Goal: Task Accomplishment & Management: Use online tool/utility

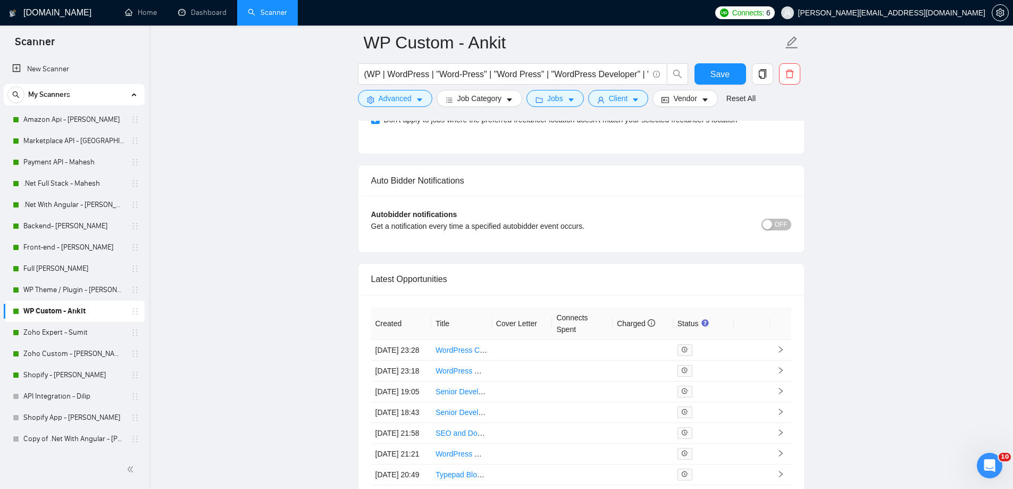
scroll to position [2590, 0]
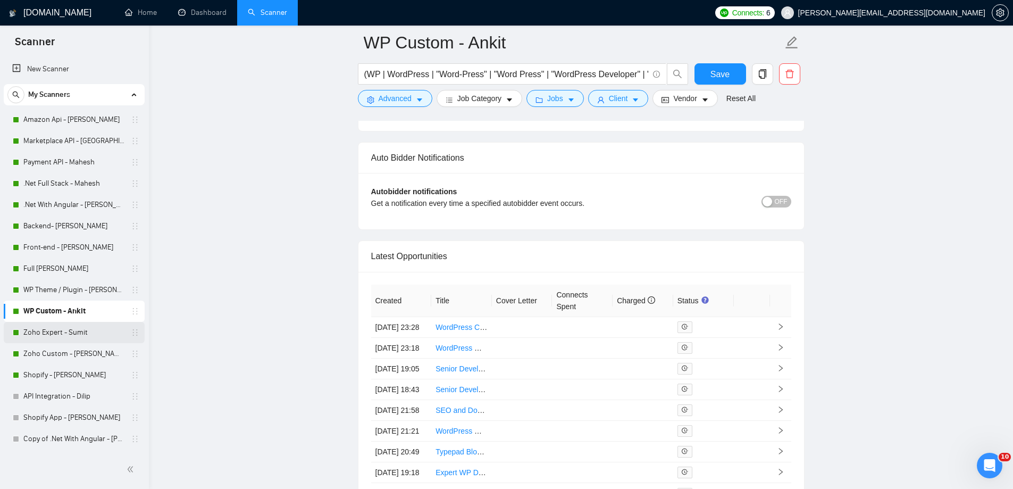
click at [82, 332] on link "Zoho Expert - Sumit" at bounding box center [73, 332] width 101 height 21
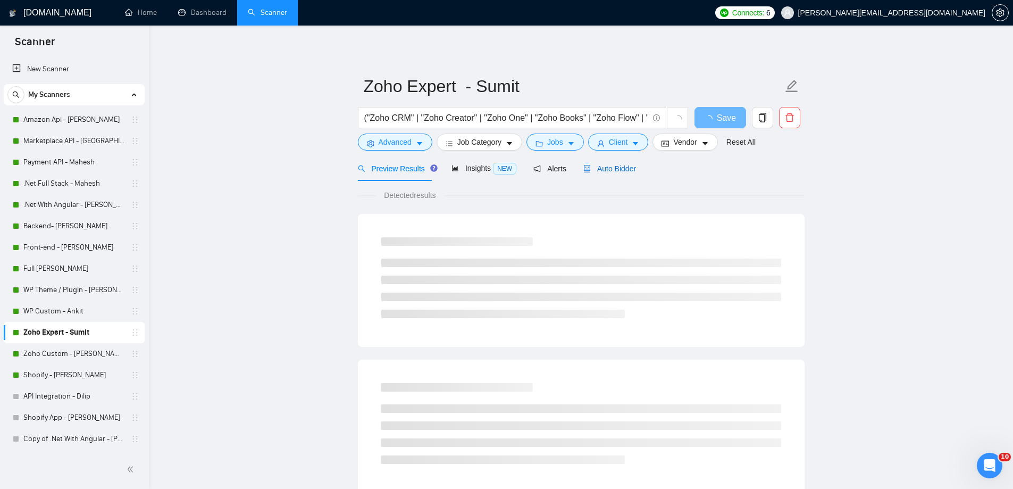
click at [586, 170] on icon "robot" at bounding box center [586, 168] width 7 height 7
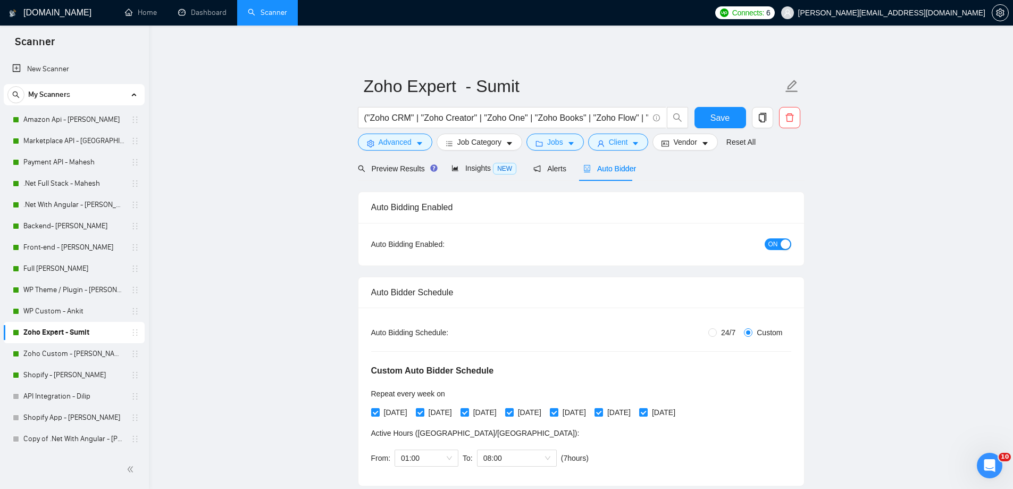
radio input "false"
radio input "true"
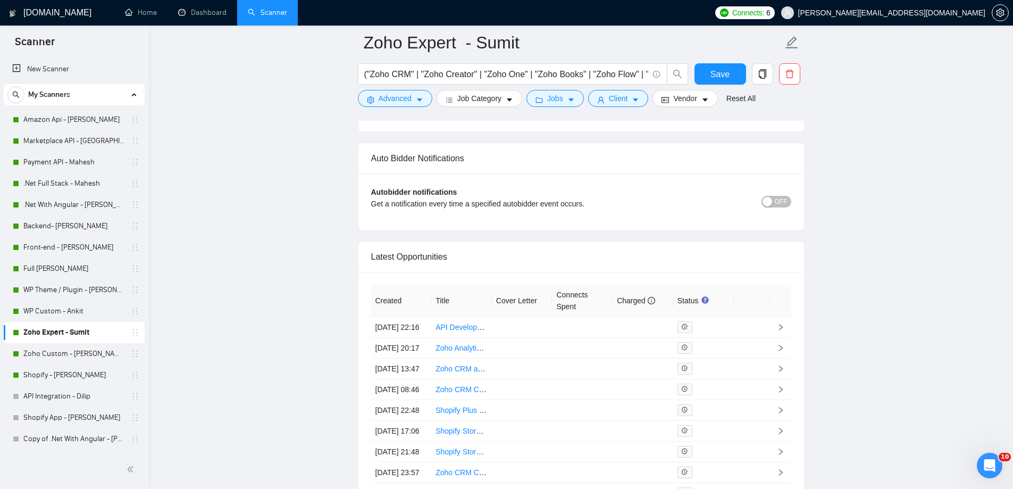
scroll to position [2742, 0]
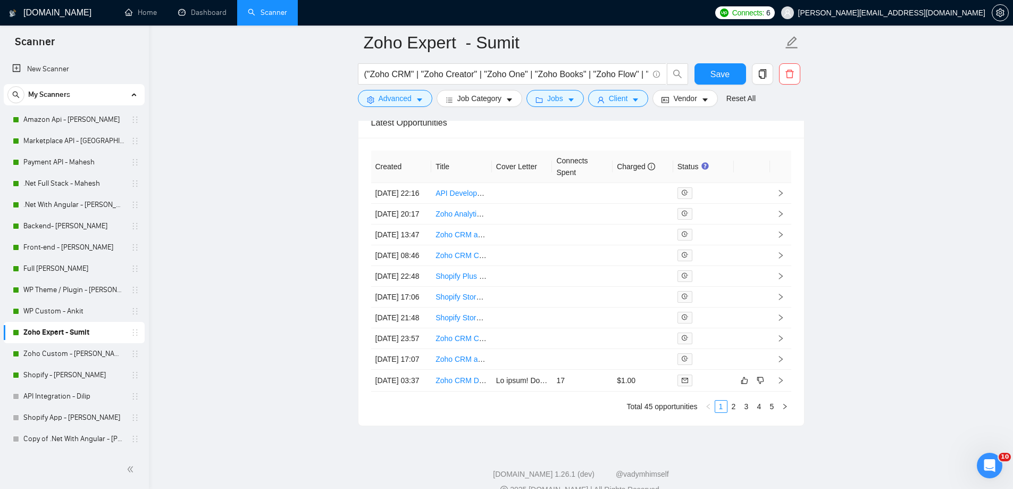
click at [97, 375] on link "Shopify - [PERSON_NAME]" at bounding box center [73, 374] width 101 height 21
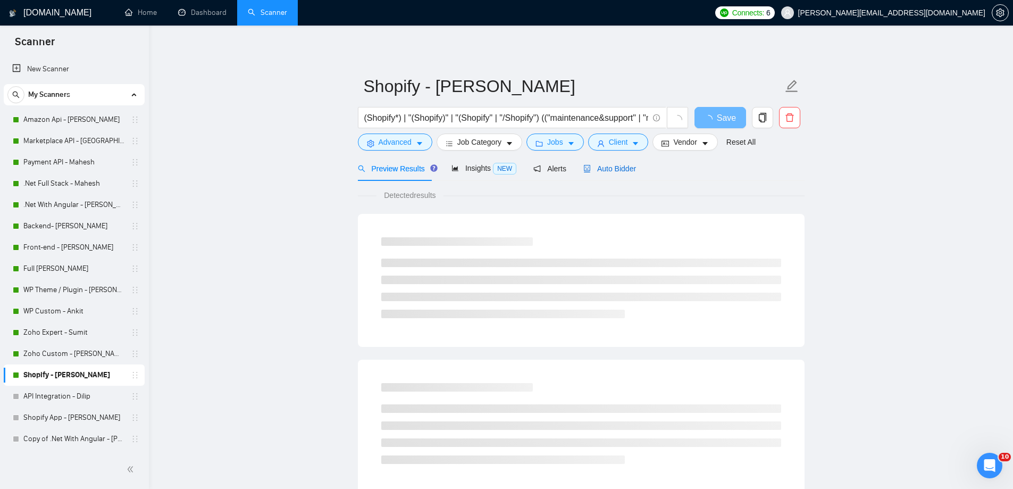
click at [583, 173] on div "Auto Bidder" at bounding box center [609, 169] width 53 height 12
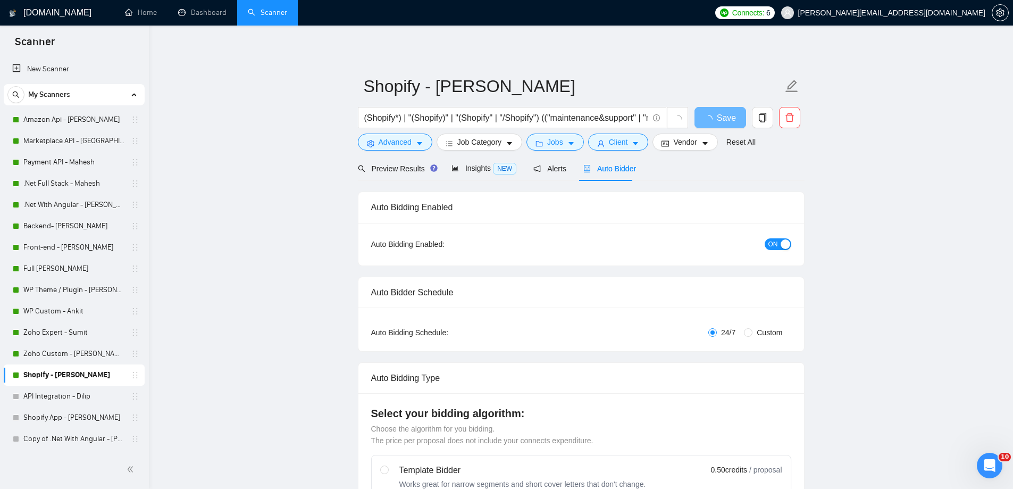
radio input "false"
radio input "true"
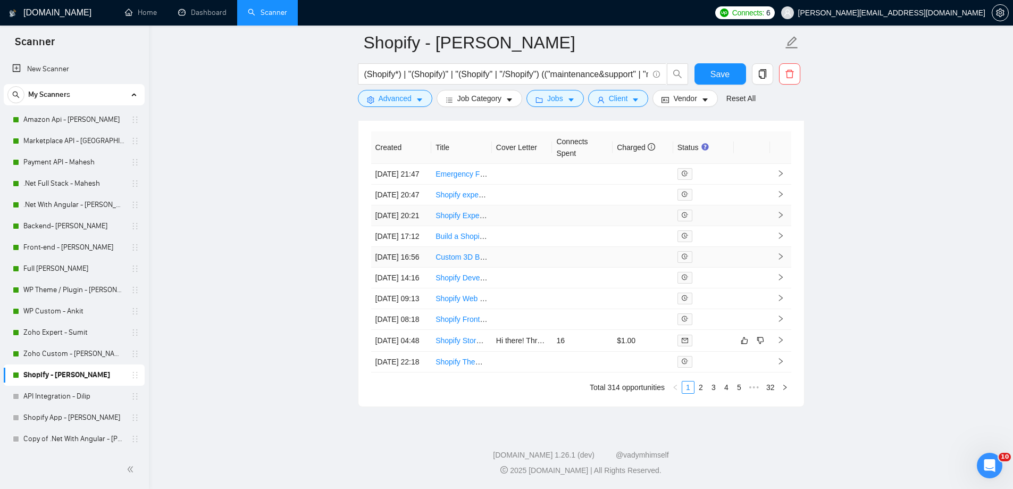
scroll to position [2856, 0]
click at [77, 270] on link "Full [PERSON_NAME]" at bounding box center [73, 268] width 101 height 21
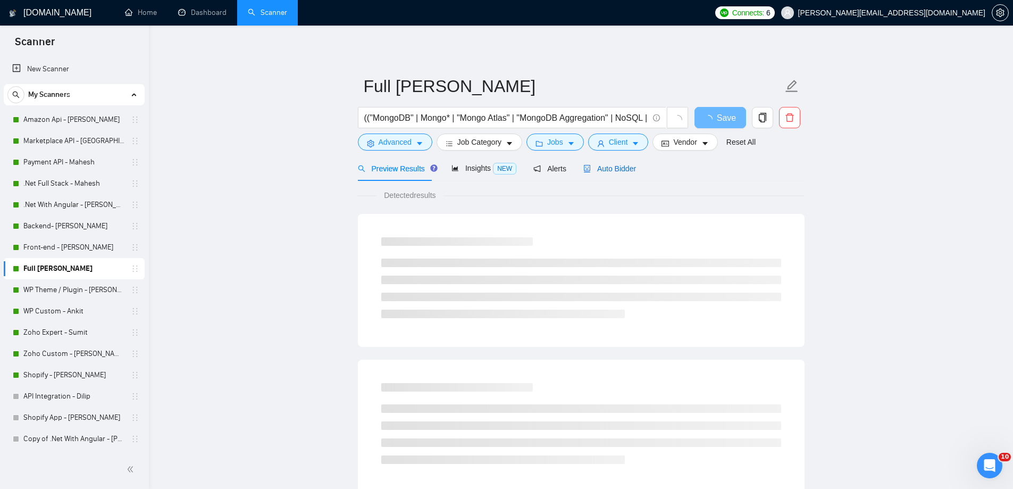
click at [603, 172] on span "Auto Bidder" at bounding box center [609, 168] width 53 height 9
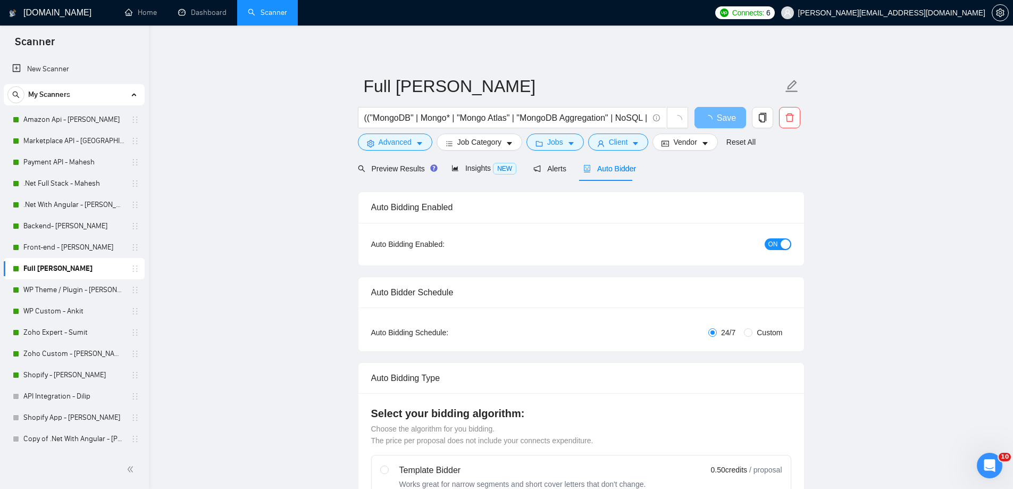
radio input "false"
radio input "true"
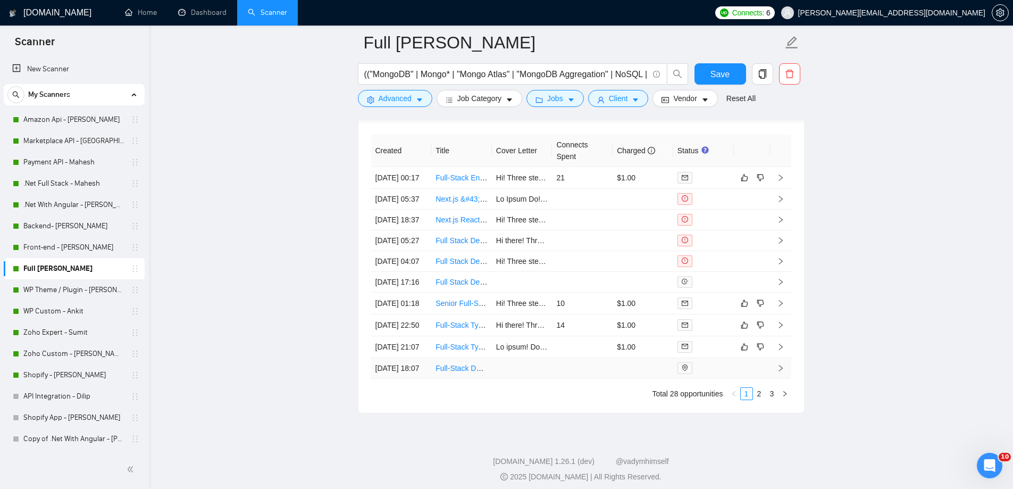
scroll to position [2771, 0]
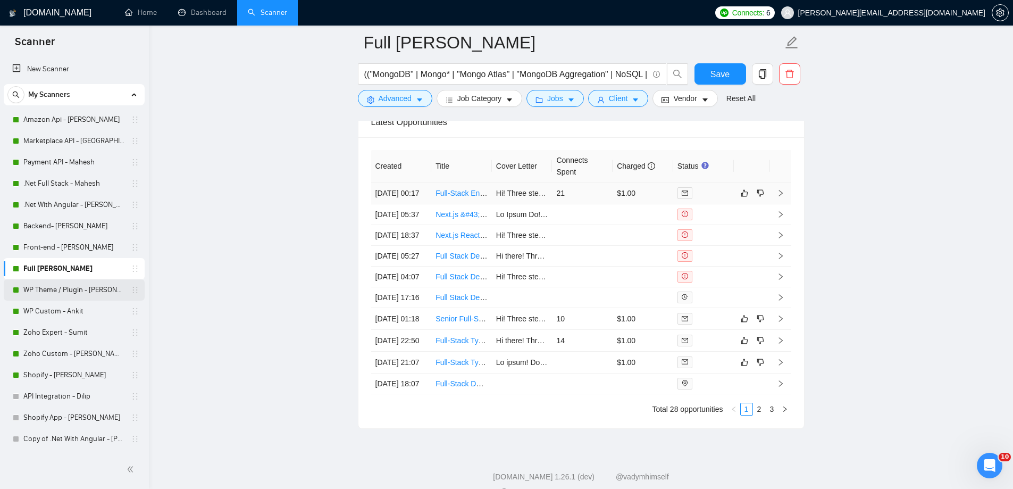
drag, startPoint x: 465, startPoint y: 201, endPoint x: 92, endPoint y: 288, distance: 382.8
click at [91, 288] on link "WP Theme / Plugin - [PERSON_NAME]" at bounding box center [73, 289] width 101 height 21
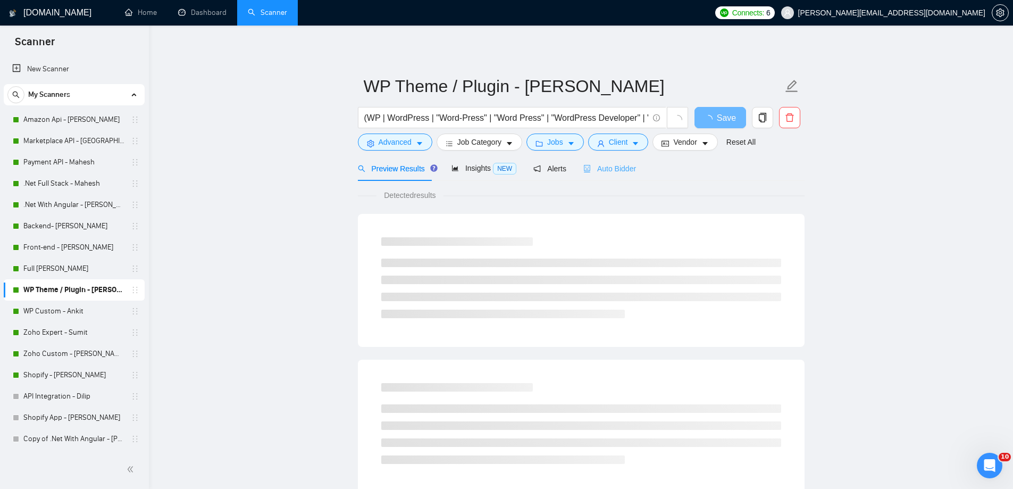
drag, startPoint x: 597, startPoint y: 180, endPoint x: 595, endPoint y: 172, distance: 8.3
click at [596, 180] on div "Auto Bidder" at bounding box center [609, 168] width 53 height 25
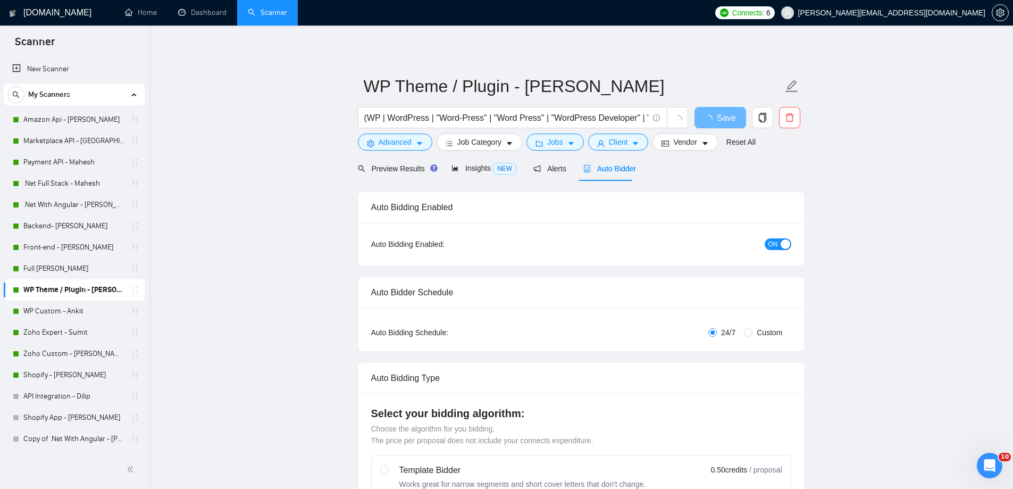
radio input "false"
radio input "true"
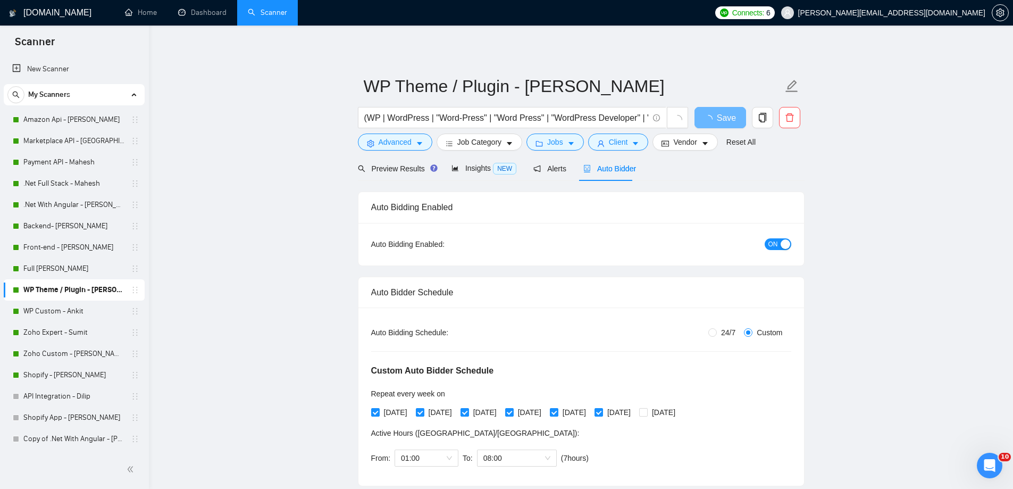
click at [595, 172] on span "Auto Bidder" at bounding box center [609, 168] width 53 height 9
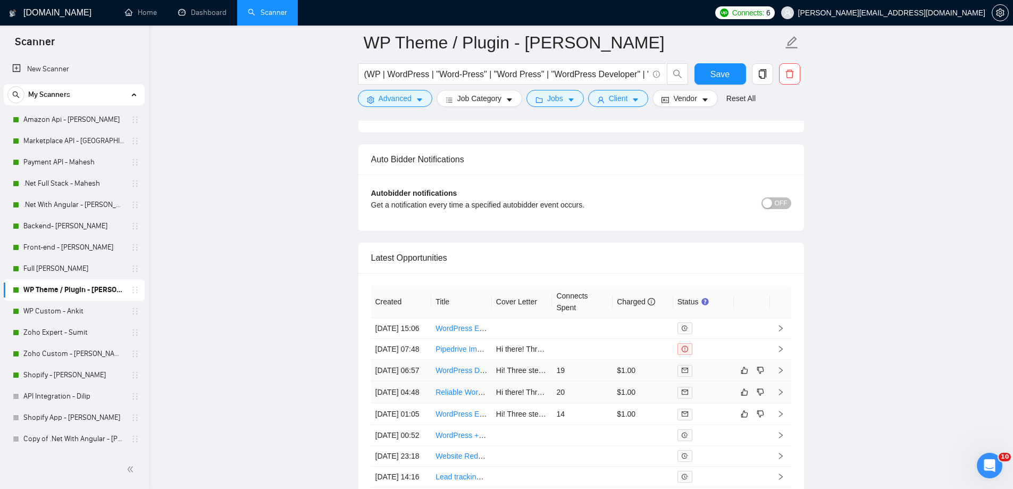
scroll to position [2679, 0]
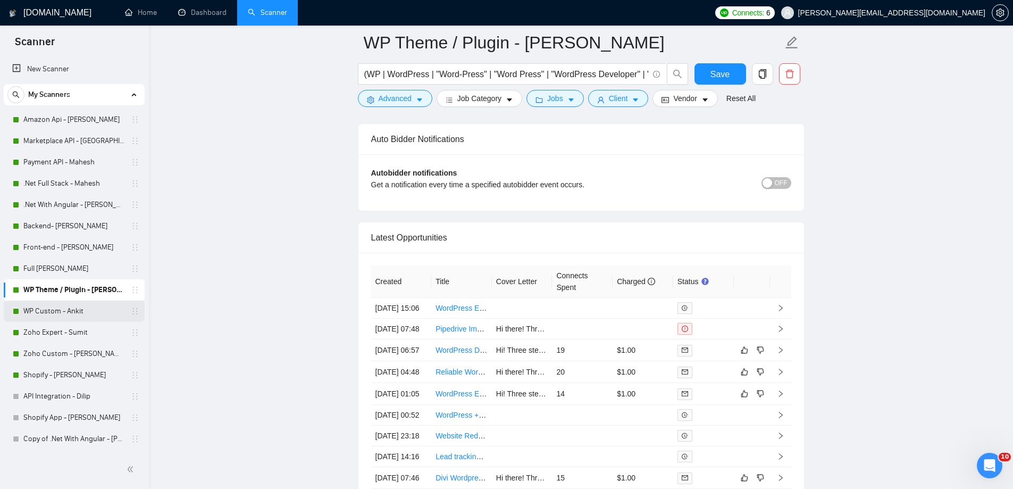
click at [82, 316] on link "WP Custom - Ankit" at bounding box center [73, 310] width 101 height 21
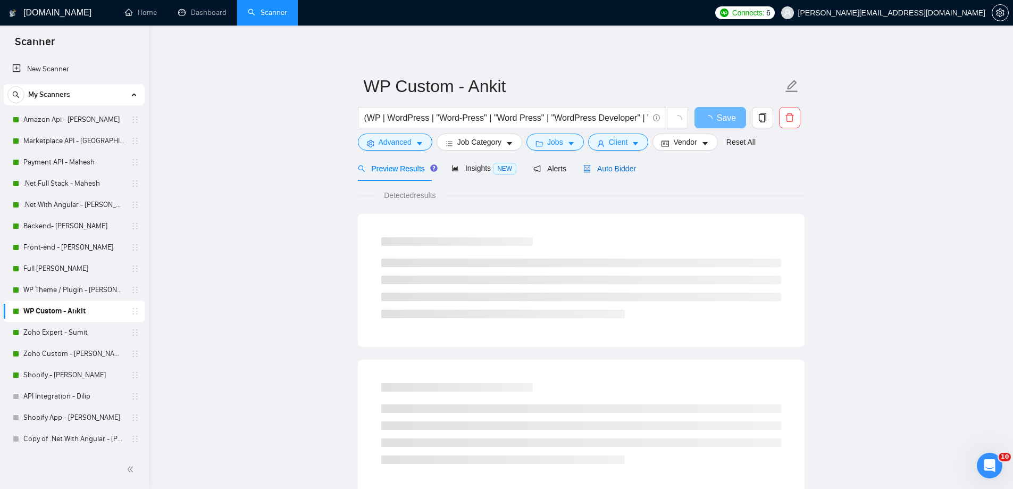
click at [624, 172] on span "Auto Bidder" at bounding box center [609, 168] width 53 height 9
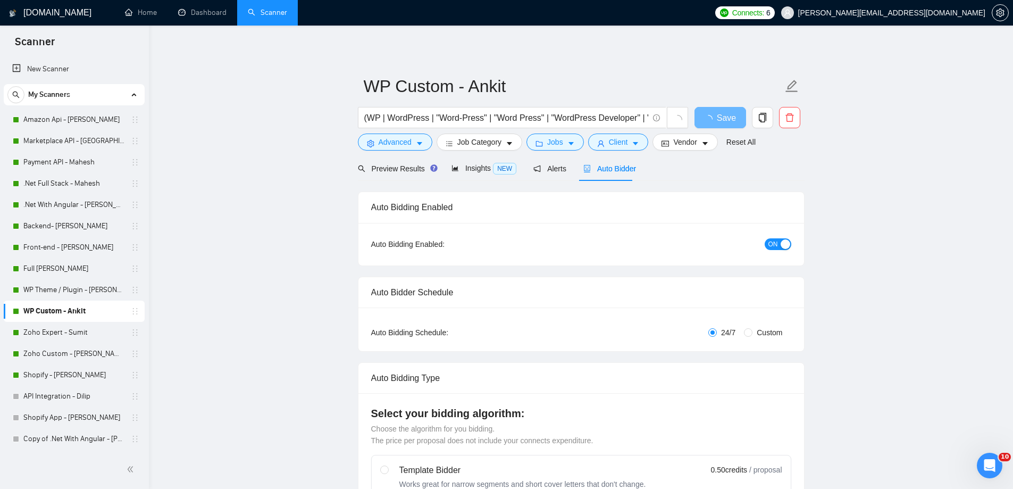
radio input "false"
radio input "true"
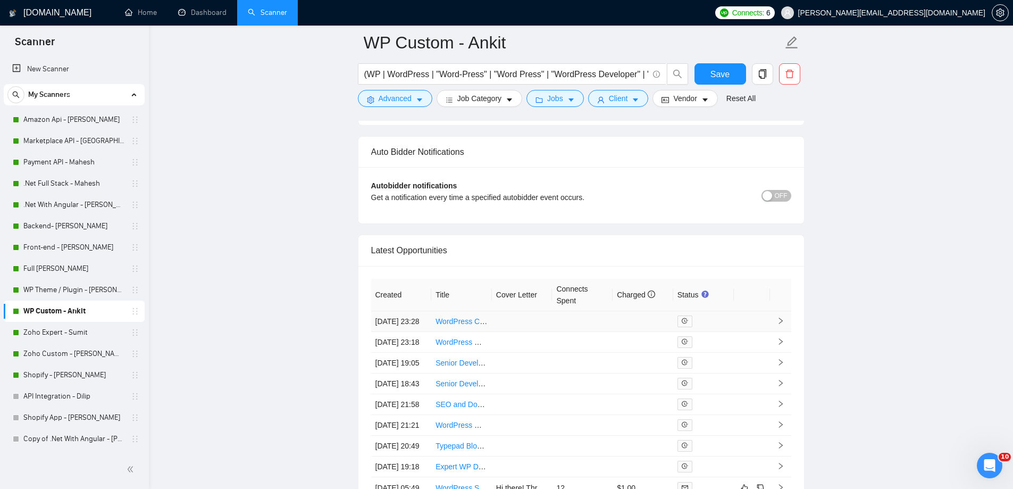
scroll to position [2618, 0]
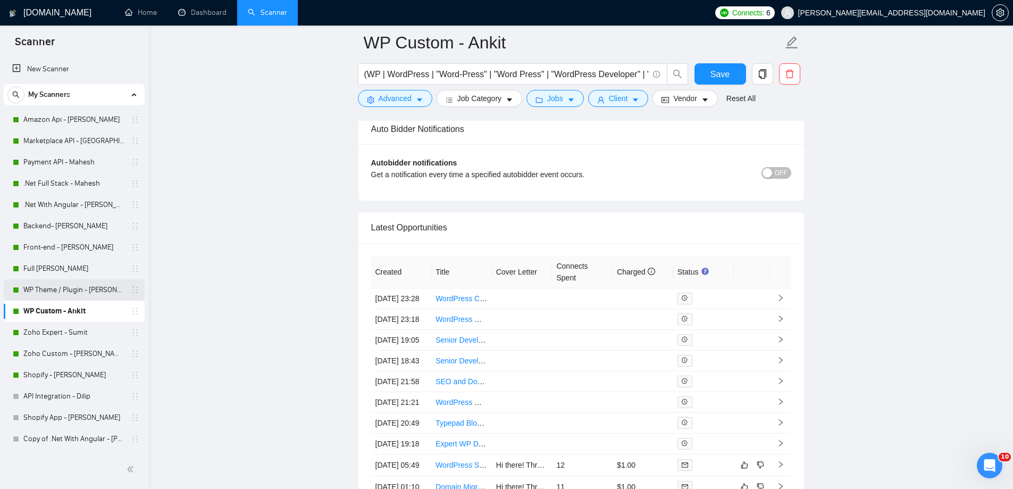
click at [123, 289] on link "WP Theme / Plugin - [PERSON_NAME]" at bounding box center [73, 289] width 101 height 21
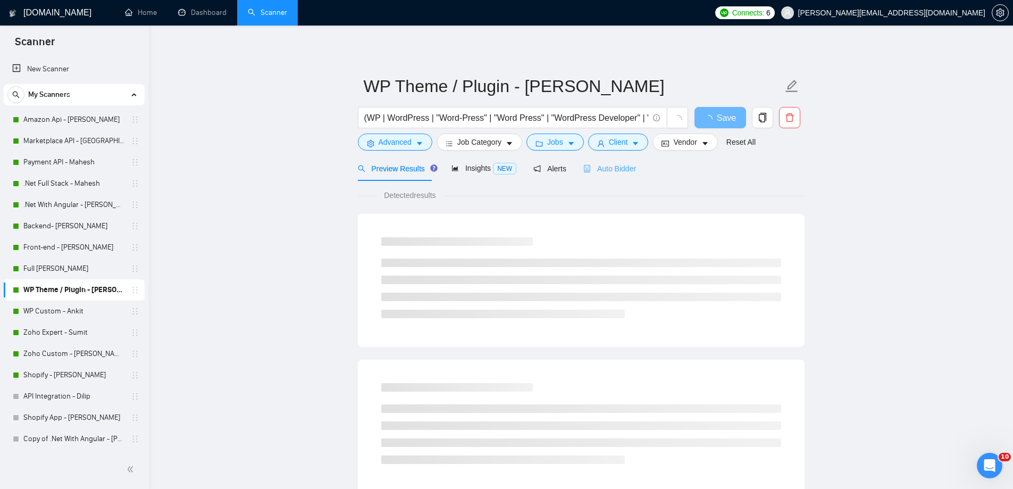
click at [601, 174] on div "Auto Bidder" at bounding box center [609, 168] width 53 height 25
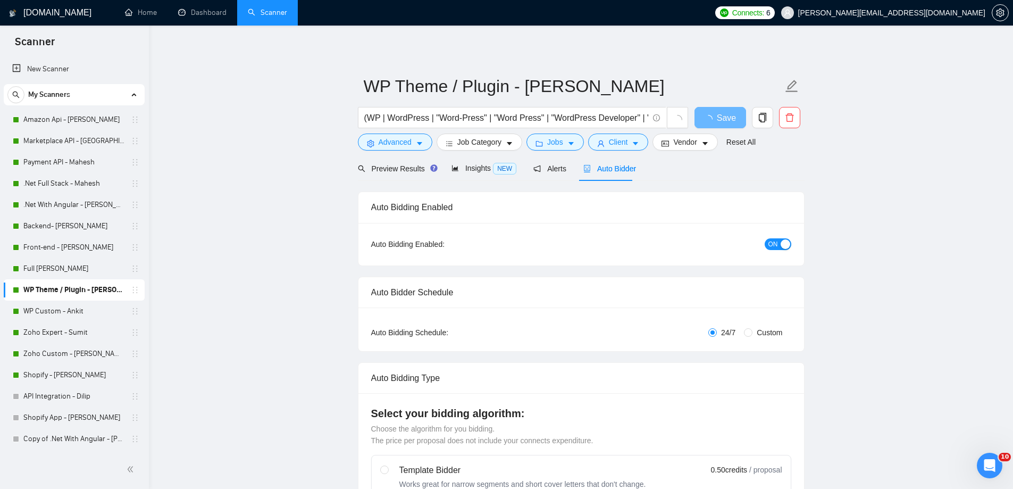
radio input "false"
radio input "true"
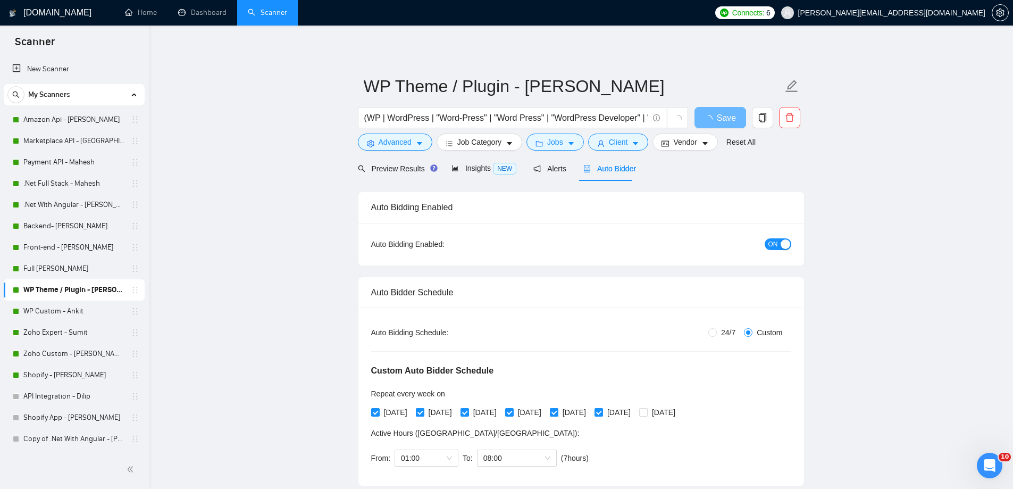
click at [600, 173] on span "Auto Bidder" at bounding box center [609, 168] width 53 height 9
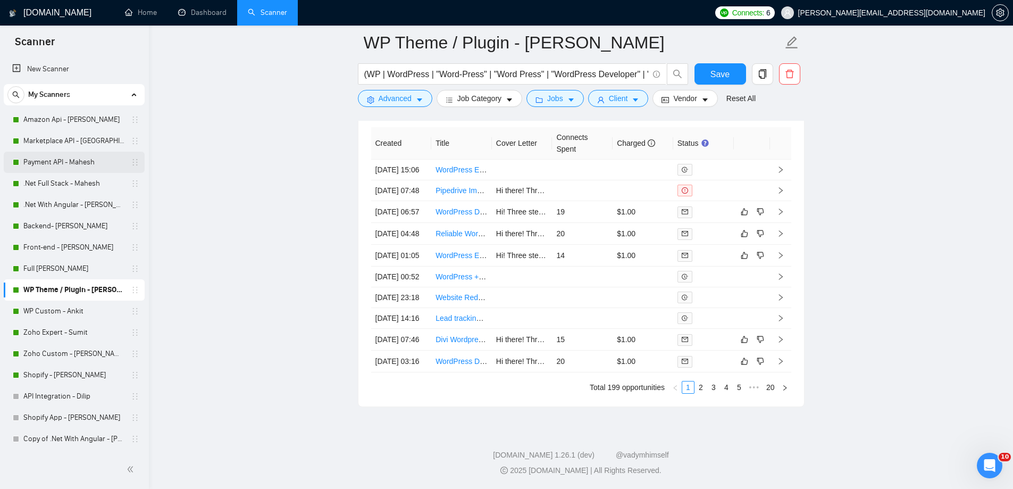
scroll to position [2526, 0]
